Goal: Task Accomplishment & Management: Manage account settings

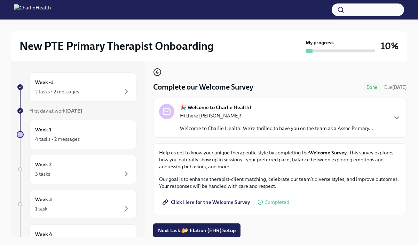
click at [158, 74] on icon "button" at bounding box center [157, 72] width 8 height 8
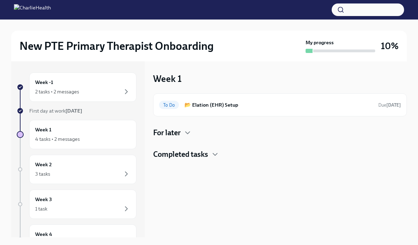
click at [183, 136] on div "For later" at bounding box center [280, 132] width 254 height 10
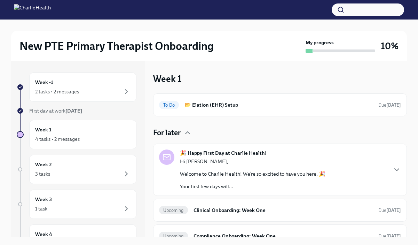
click at [183, 136] on div "For later" at bounding box center [280, 132] width 254 height 10
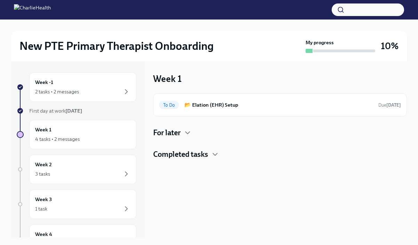
click at [173, 132] on h4 "For later" at bounding box center [166, 132] width 27 height 10
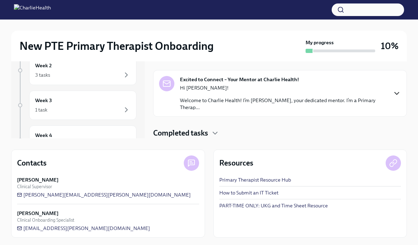
scroll to position [100, 0]
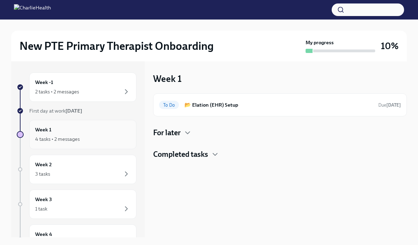
click at [113, 138] on div "4 tasks • 2 messages" at bounding box center [82, 139] width 95 height 8
click at [186, 135] on icon "button" at bounding box center [187, 132] width 8 height 8
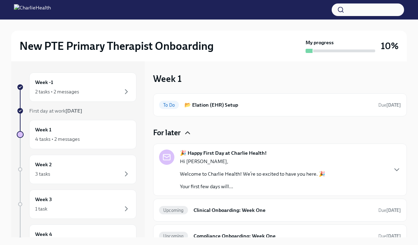
click at [186, 135] on icon "button" at bounding box center [187, 132] width 8 height 8
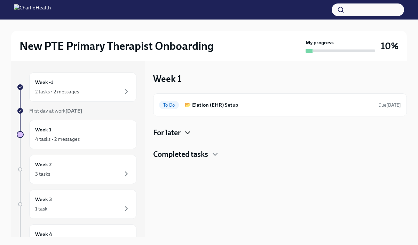
click at [186, 135] on icon "button" at bounding box center [187, 132] width 8 height 8
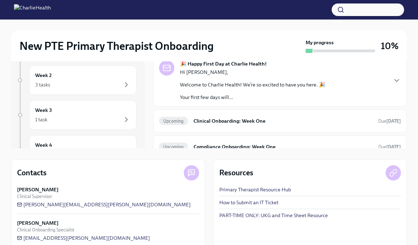
scroll to position [95, 0]
